Goal: Obtain resource: Download file/media

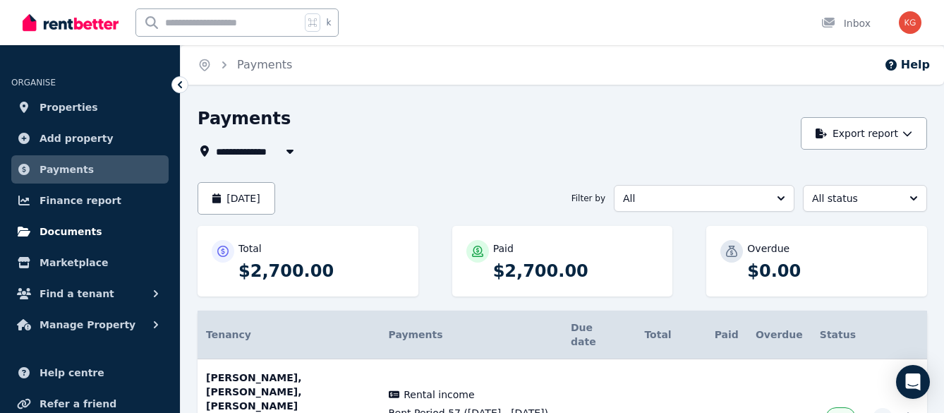
click at [88, 235] on span "Documents" at bounding box center [71, 231] width 63 height 17
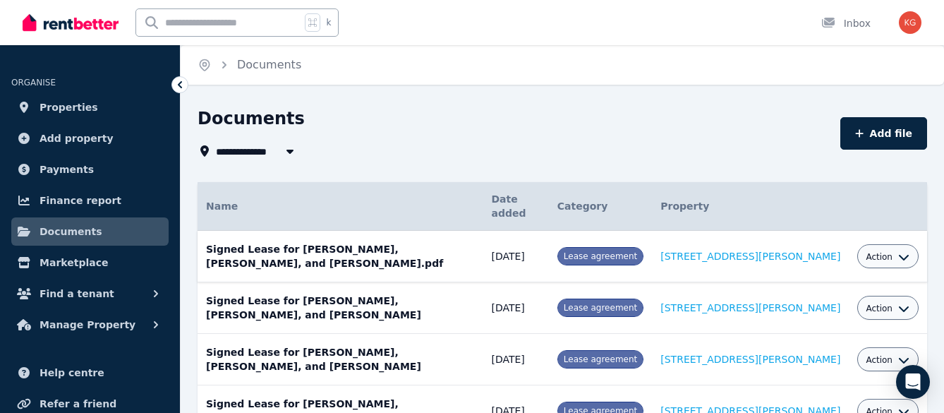
click at [884, 256] on span "Action" at bounding box center [879, 256] width 27 height 11
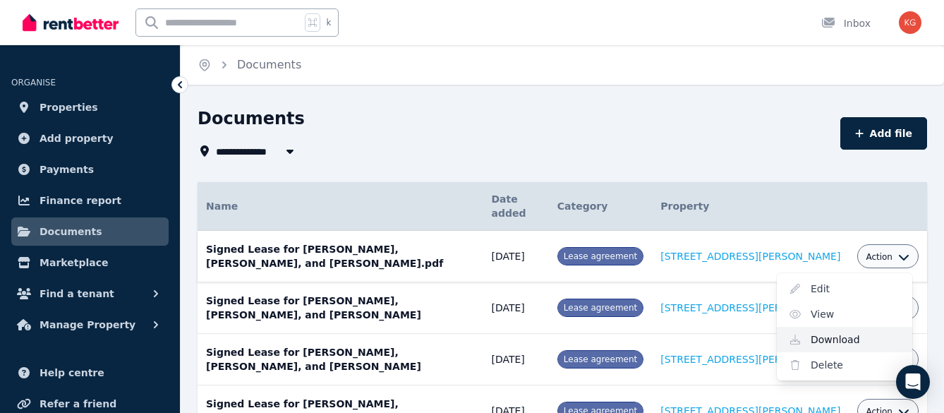
click at [828, 337] on link "Download" at bounding box center [845, 339] width 136 height 25
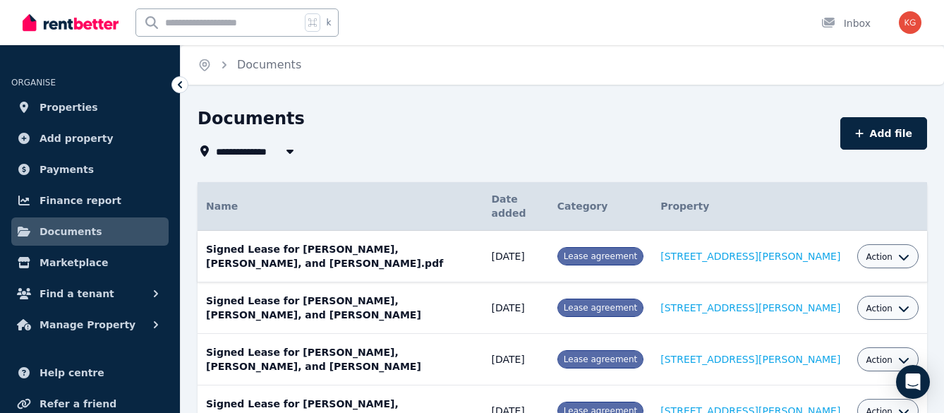
click at [212, 25] on input "text" at bounding box center [218, 22] width 164 height 27
type input "**********"
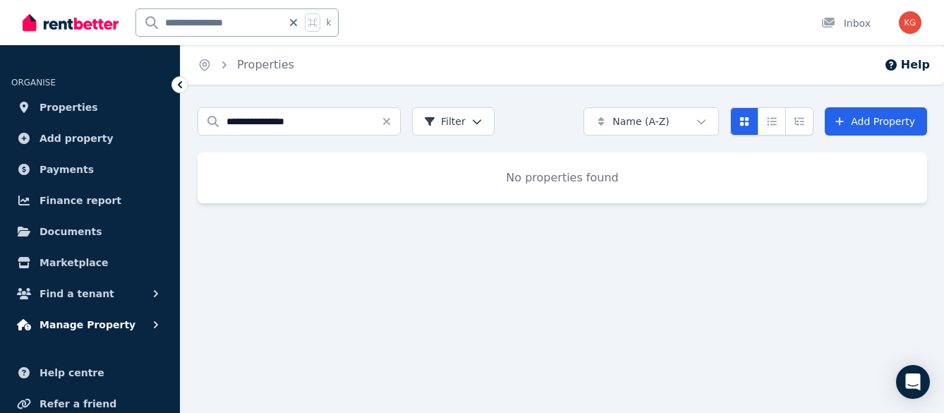
click at [92, 327] on span "Manage Property" at bounding box center [88, 324] width 96 height 17
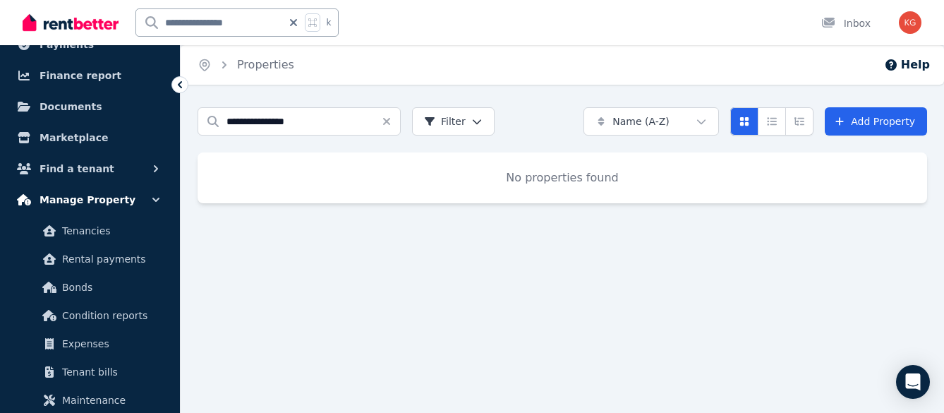
scroll to position [131, 0]
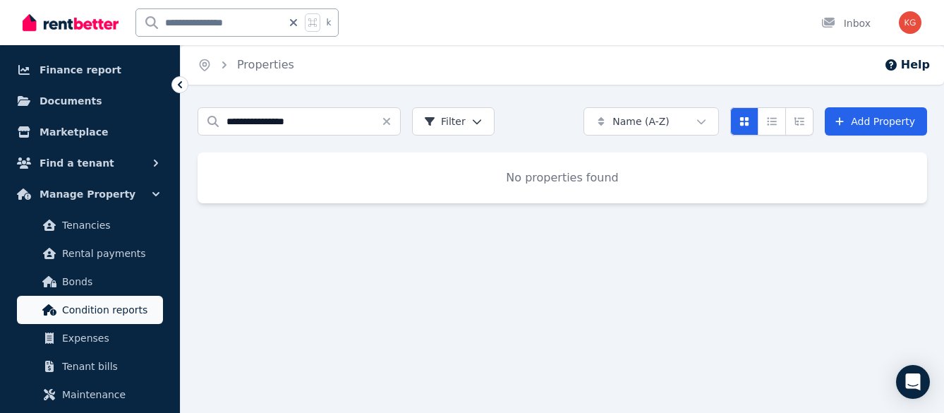
click at [89, 318] on link "Condition reports" at bounding box center [90, 310] width 146 height 28
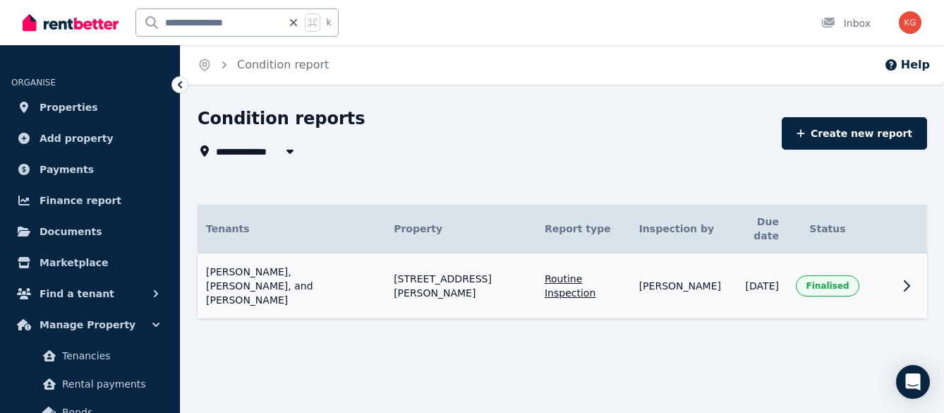
click at [908, 281] on icon at bounding box center [907, 286] width 5 height 10
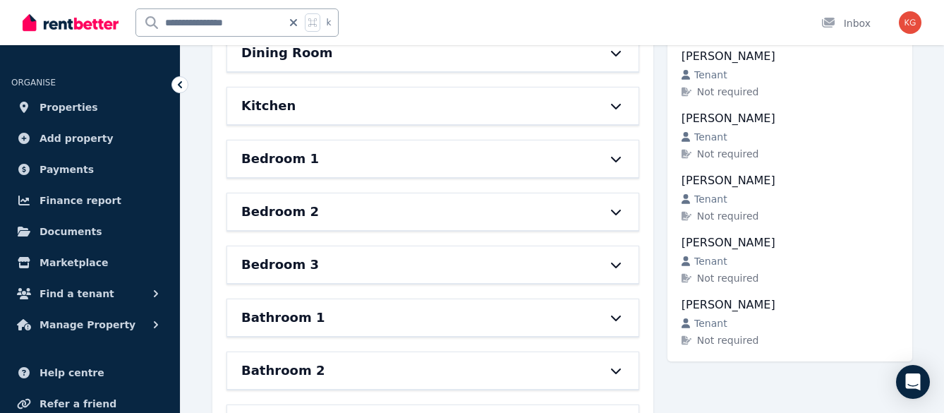
scroll to position [740, 0]
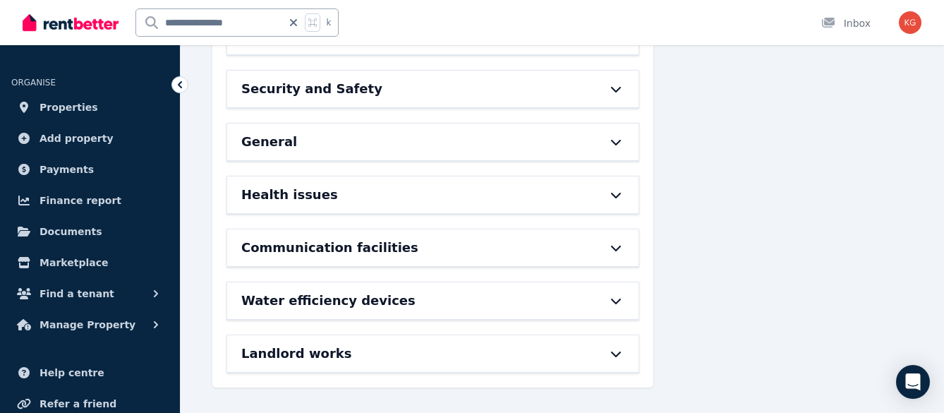
click at [610, 294] on div "Water efficiency devices" at bounding box center [433, 300] width 412 height 37
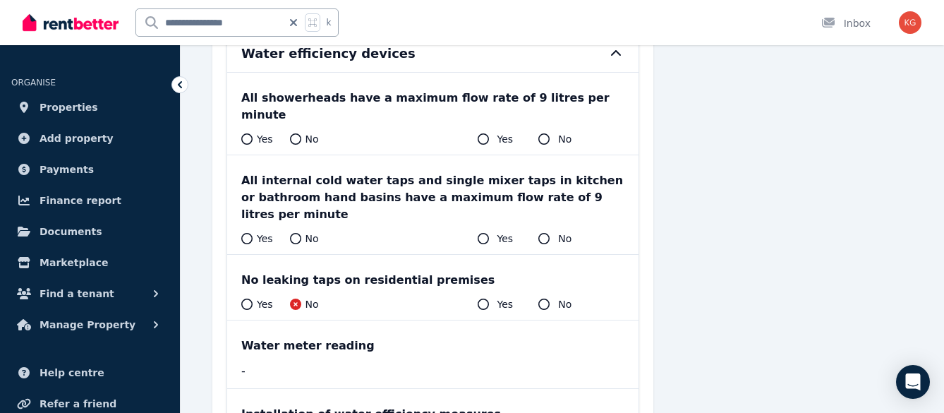
scroll to position [0, 0]
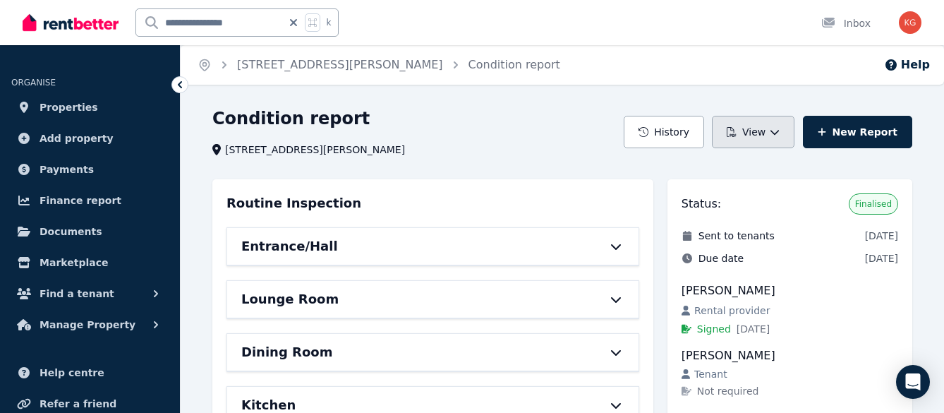
click at [737, 130] on icon "button" at bounding box center [732, 132] width 10 height 10
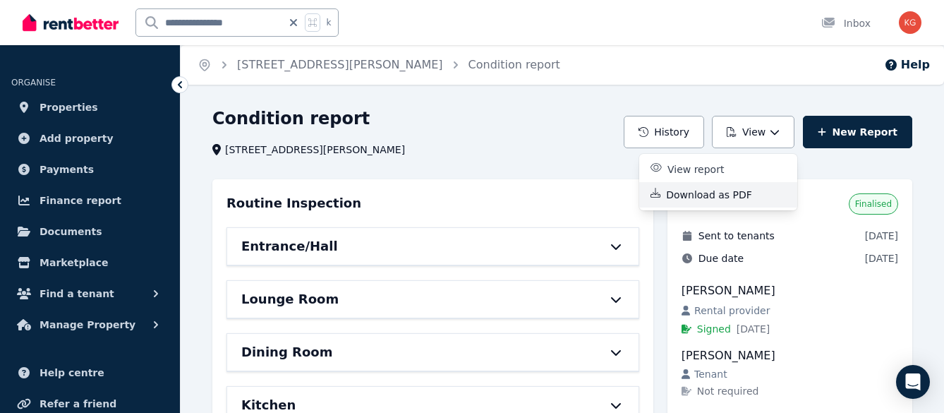
click at [708, 195] on p "Download as PDF" at bounding box center [714, 195] width 97 height 14
